Goal: Go to known website: Access a specific website the user already knows

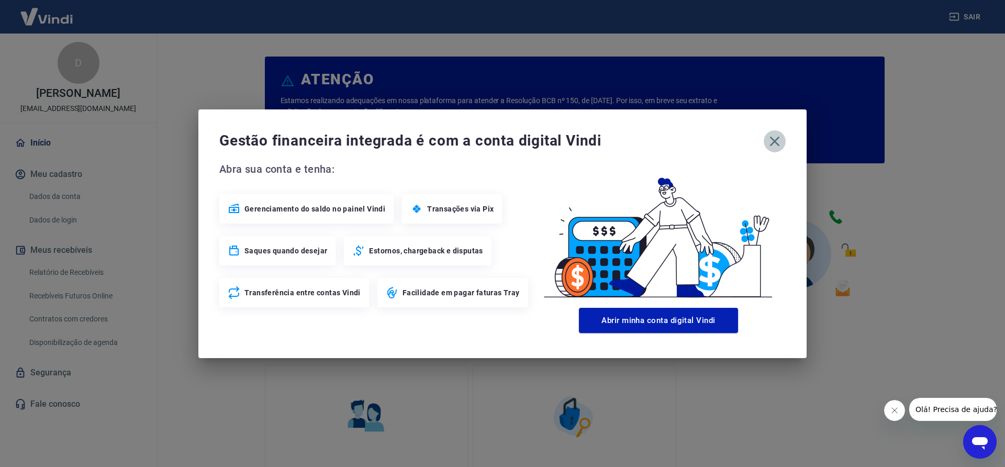
click at [776, 140] on icon "button" at bounding box center [775, 141] width 10 height 10
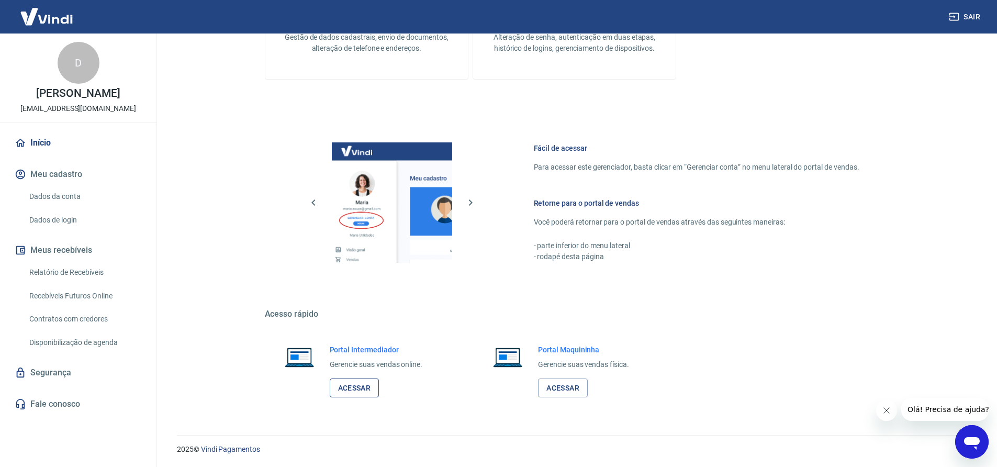
scroll to position [457, 0]
click at [348, 383] on link "Acessar" at bounding box center [355, 387] width 50 height 19
